Goal: Information Seeking & Learning: Learn about a topic

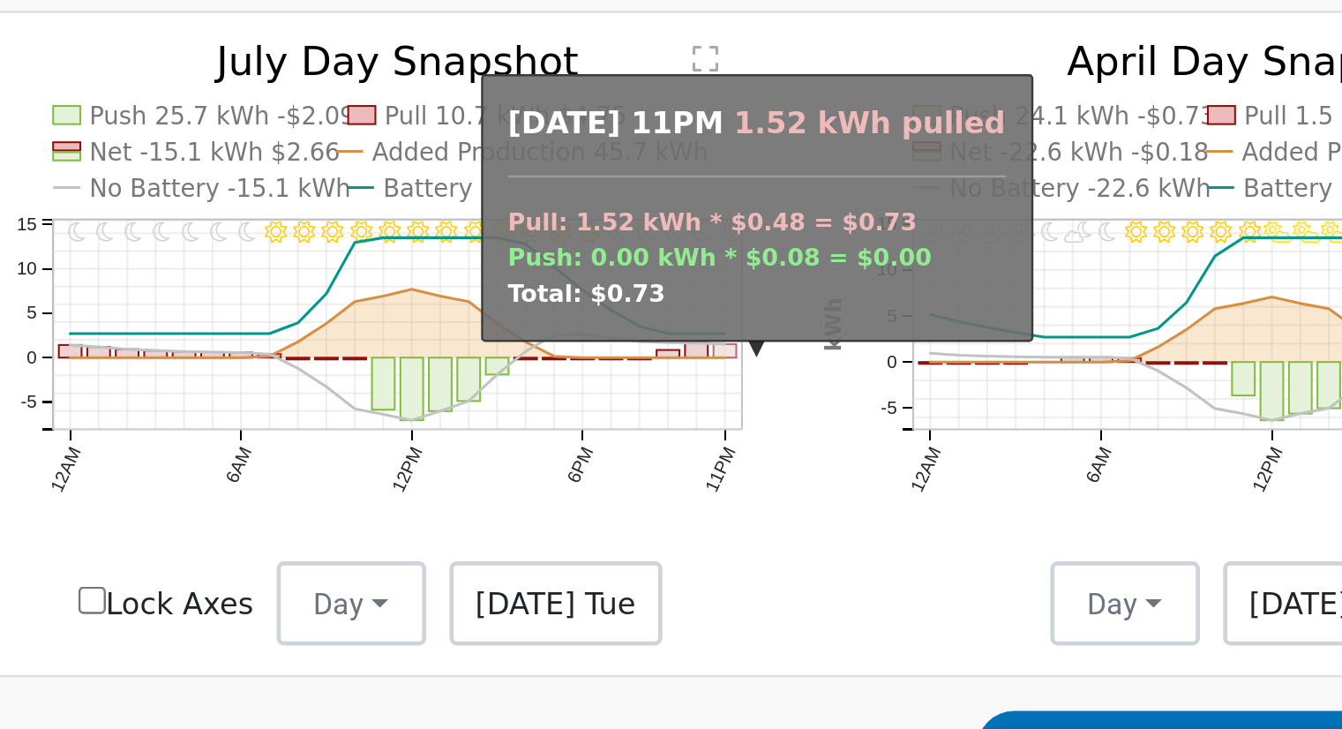
scroll to position [776, 0]
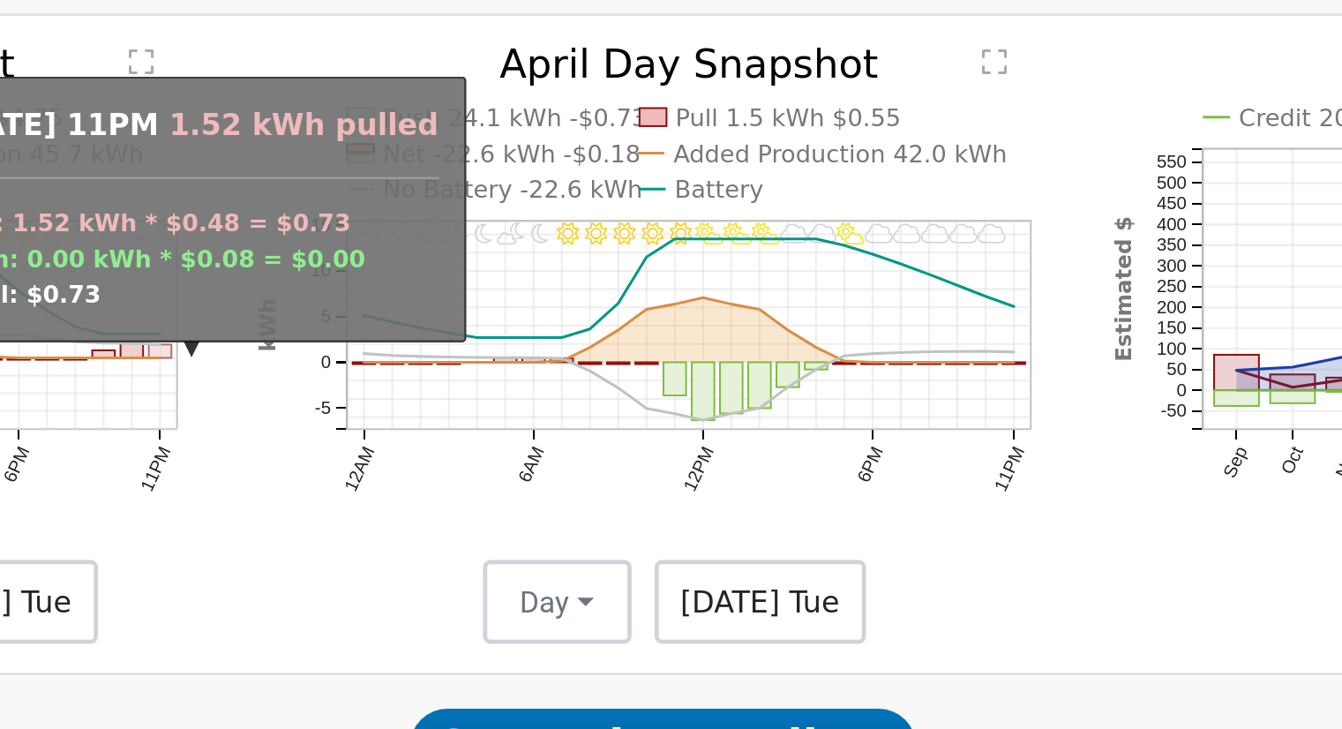
click at [699, 346] on text "No Battery -22.6 kWh" at bounding box center [707, 340] width 109 height 12
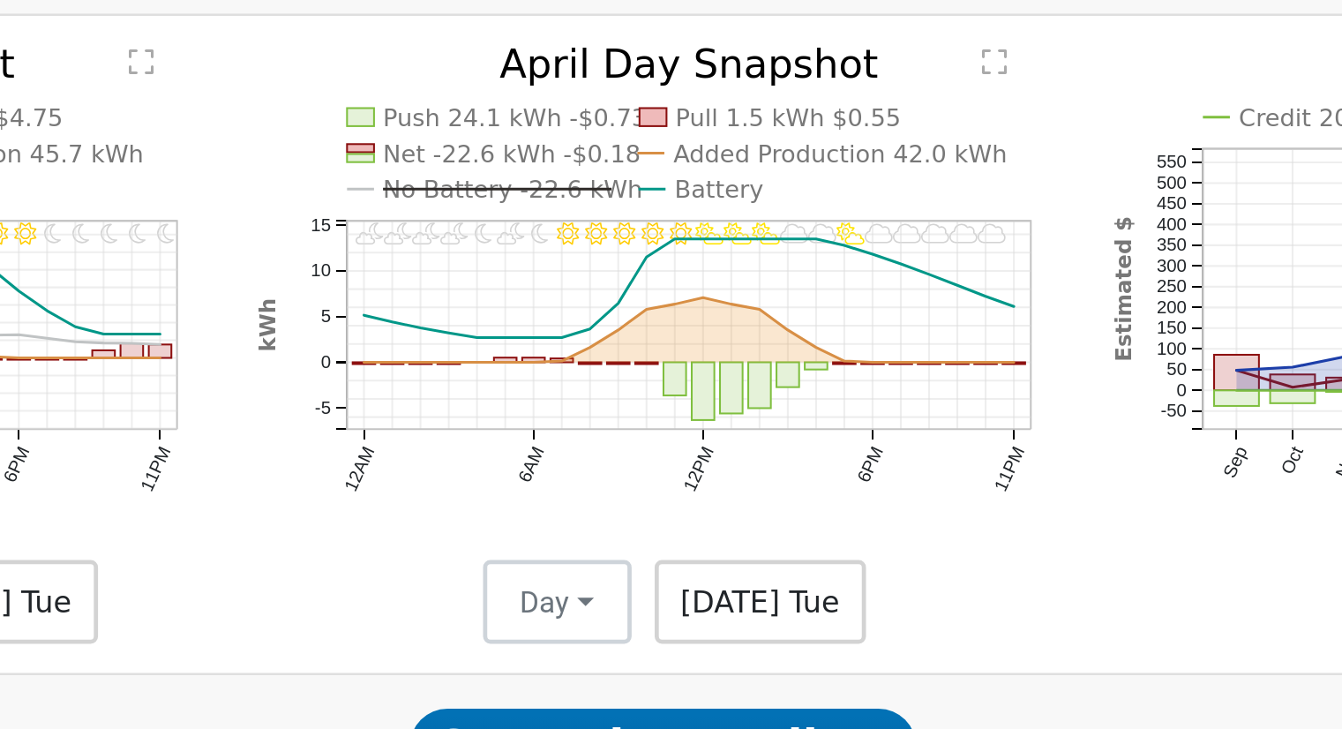
click at [681, 340] on line at bounding box center [701, 340] width 96 height 0
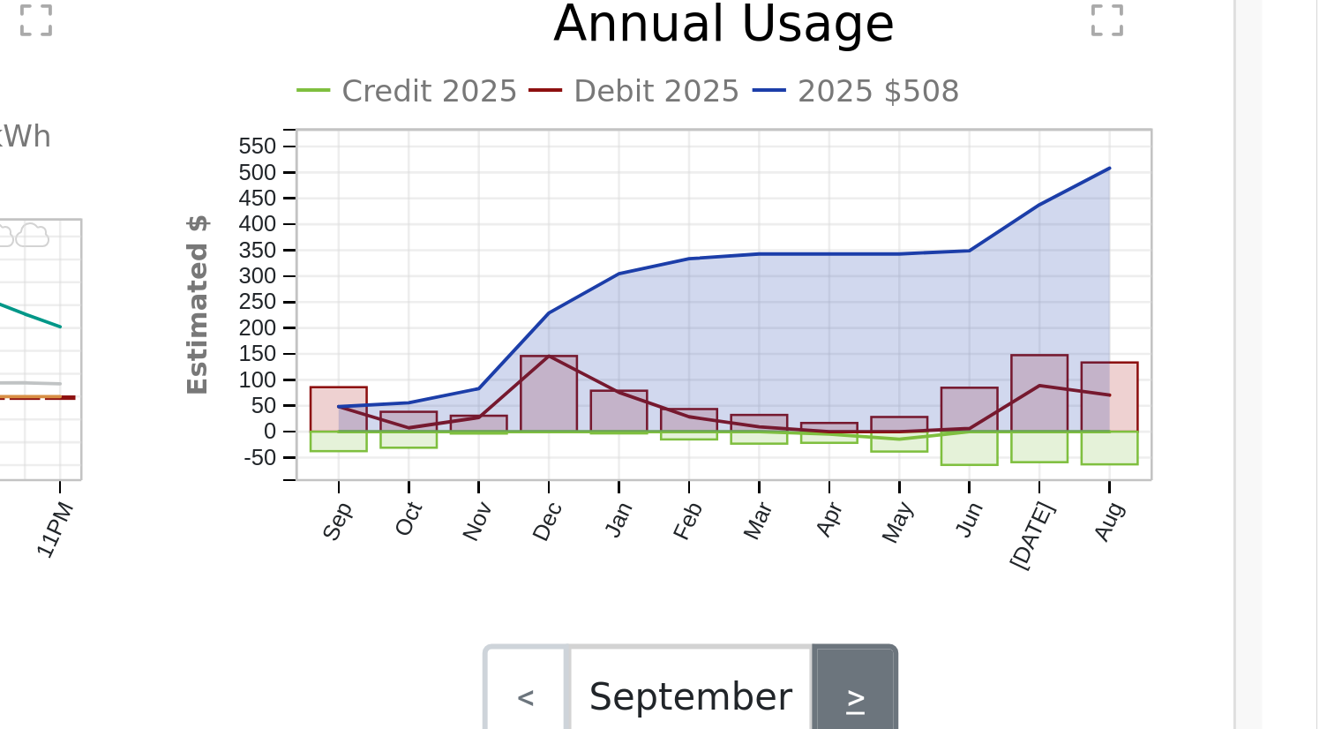
click at [1189, 517] on link ">" at bounding box center [1186, 513] width 29 height 35
